Goal: Transaction & Acquisition: Purchase product/service

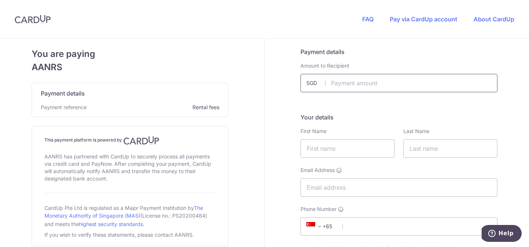
click at [341, 82] on input "text" at bounding box center [399, 83] width 197 height 18
type input "610.00"
click at [326, 153] on input "text" at bounding box center [348, 148] width 94 height 18
type input "Qistina"
type input "Rifqah"
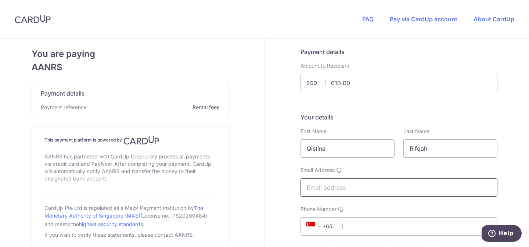
type input "[EMAIL_ADDRESS][DOMAIN_NAME]"
type input "90073239"
type input "069704"
type input "[STREET_ADDRESS][PERSON_NAME]"
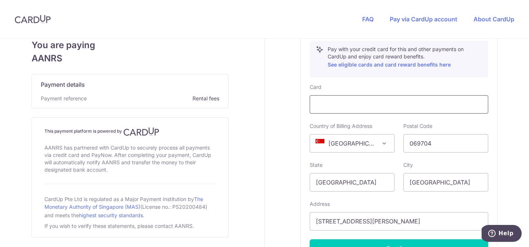
scroll to position [304, 0]
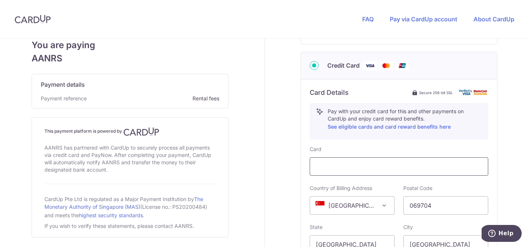
click at [347, 171] on div at bounding box center [399, 166] width 179 height 18
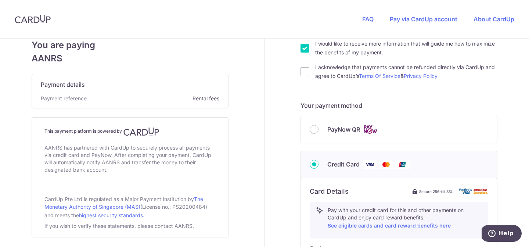
scroll to position [169, 0]
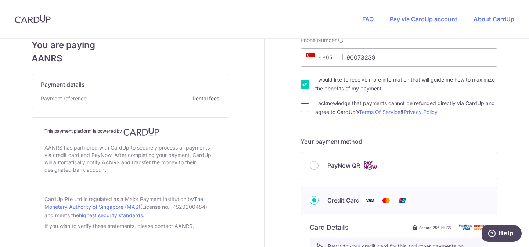
click at [301, 107] on input "I acknowledge that payments cannot be refunded directly via CardUp and agree to…" at bounding box center [305, 107] width 9 height 9
checkbox input "true"
click at [302, 85] on input "I would like to receive more information that will guide me how to maximize the…" at bounding box center [305, 84] width 9 height 9
checkbox input "false"
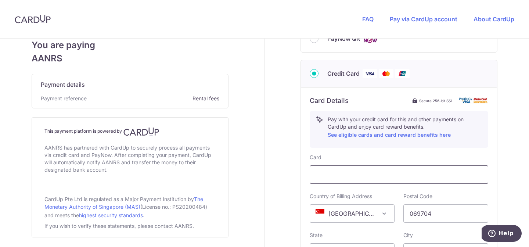
scroll to position [298, 0]
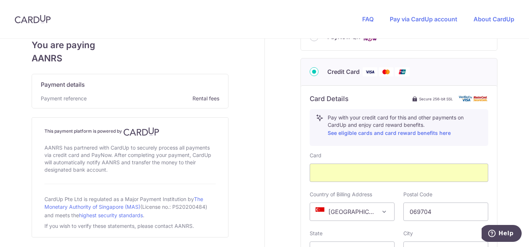
click at [282, 139] on div "Payment details Amount to Recipient 610.00 SGD Your details First Name [GEOGRAP…" at bounding box center [399, 69] width 269 height 657
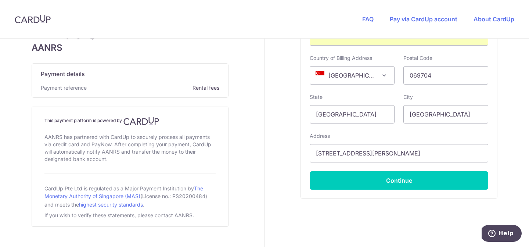
scroll to position [448, 0]
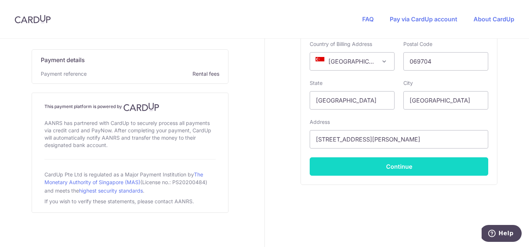
click at [350, 164] on button "Continue" at bounding box center [399, 166] width 179 height 18
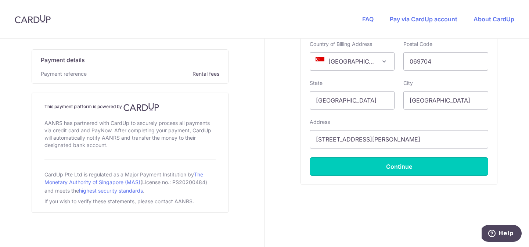
type input "**** 7848"
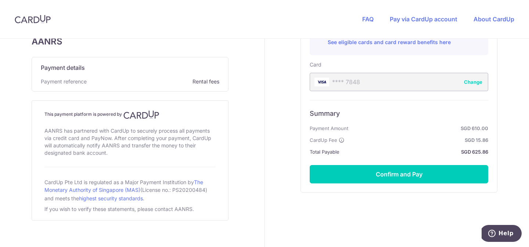
scroll to position [396, 0]
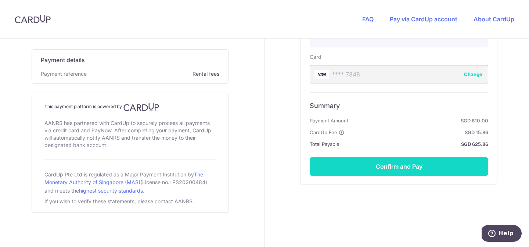
click at [342, 163] on button "Confirm and Pay" at bounding box center [399, 166] width 179 height 18
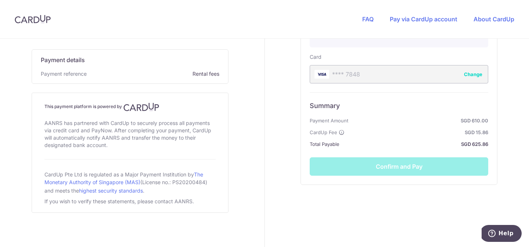
click at [390, 166] on div "Summary Payment Amount SGD 610.00 CardUp Fee SGD 15.86 Total Payable SGD 625.86…" at bounding box center [399, 133] width 179 height 83
click at [380, 191] on div "PayNow QR Summary Total Payable SGD 610.00 All details above are required in or…" at bounding box center [399, 59] width 197 height 268
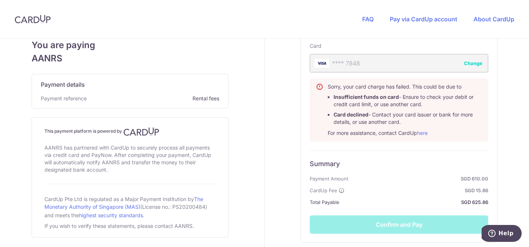
scroll to position [407, 0]
